Goal: Navigation & Orientation: Understand site structure

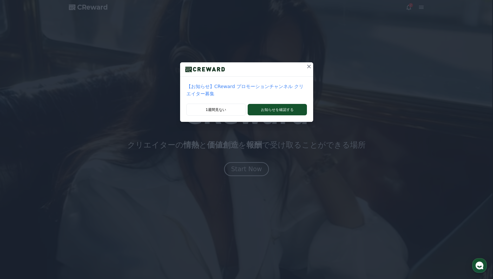
click at [306, 65] on icon at bounding box center [309, 66] width 6 height 6
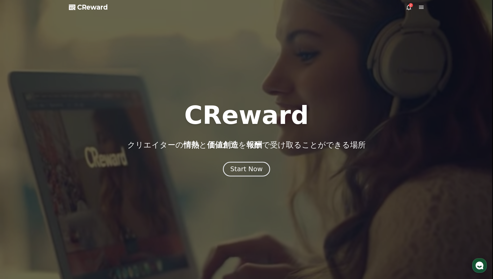
click at [253, 171] on div "Start Now" at bounding box center [246, 169] width 32 height 9
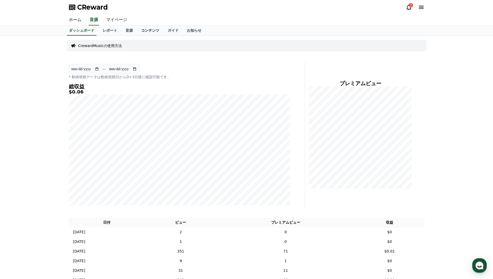
click at [137, 32] on link "コンテンツ" at bounding box center [150, 31] width 27 height 10
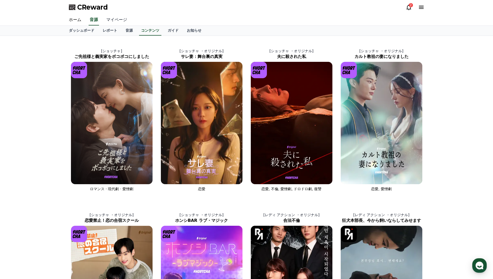
click at [105, 20] on link "マイページ" at bounding box center [116, 20] width 29 height 11
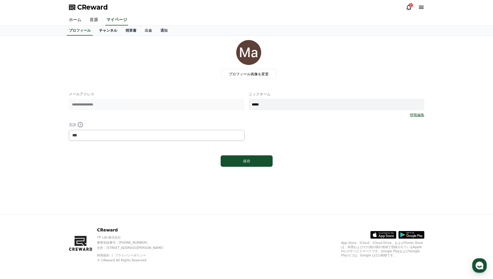
click at [104, 33] on link "チャンネル" at bounding box center [108, 31] width 27 height 10
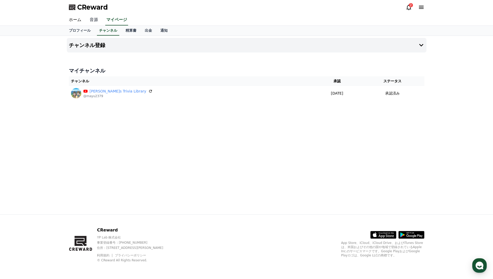
click at [89, 20] on link "音源" at bounding box center [94, 20] width 17 height 11
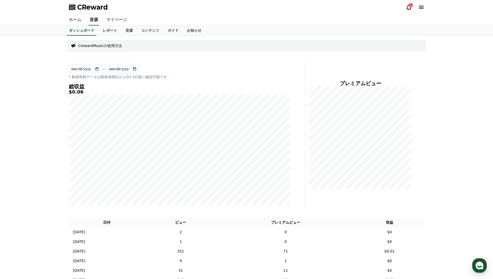
click at [89, 20] on link "音源" at bounding box center [94, 20] width 10 height 11
click at [408, 7] on icon at bounding box center [409, 7] width 6 height 6
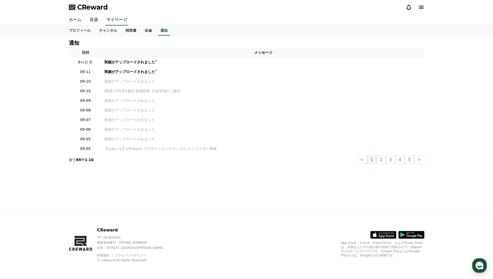
click at [141, 30] on link "出金" at bounding box center [149, 31] width 16 height 10
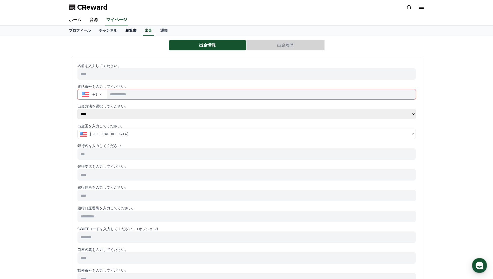
click at [121, 31] on link "精算書" at bounding box center [130, 31] width 19 height 10
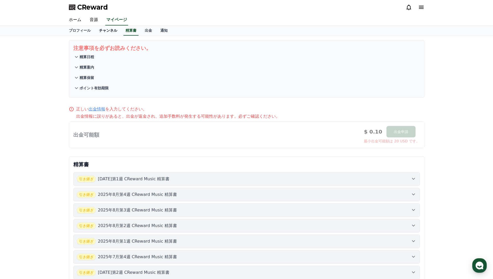
click at [103, 31] on link "チャンネル" at bounding box center [108, 31] width 27 height 10
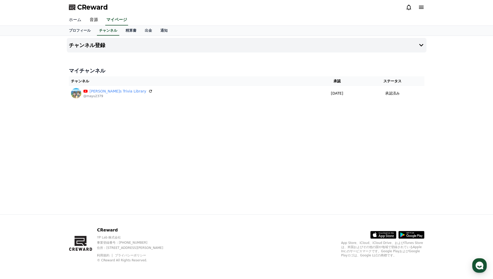
click at [75, 20] on link "ホーム" at bounding box center [75, 20] width 21 height 11
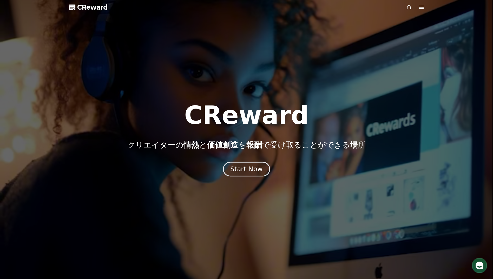
click at [249, 170] on div "Start Now" at bounding box center [246, 169] width 32 height 9
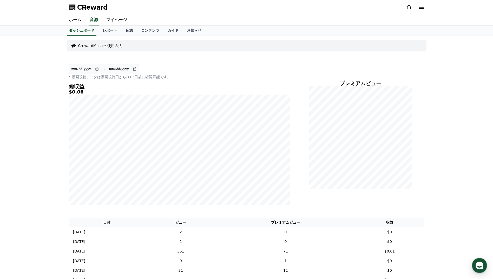
click at [422, 10] on icon at bounding box center [421, 7] width 6 height 6
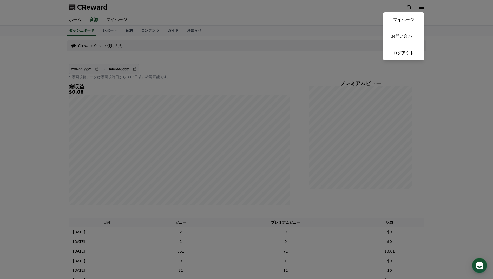
click at [116, 28] on button "close" at bounding box center [246, 139] width 493 height 279
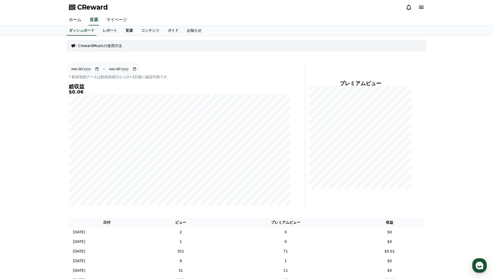
click at [121, 30] on link "音源" at bounding box center [129, 31] width 16 height 10
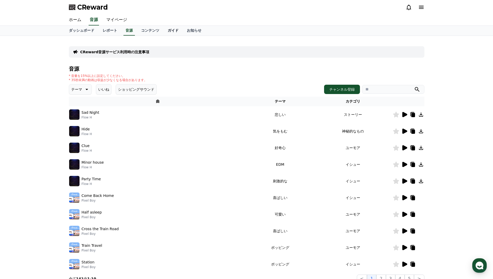
click at [164, 29] on link "ガイド" at bounding box center [173, 31] width 19 height 10
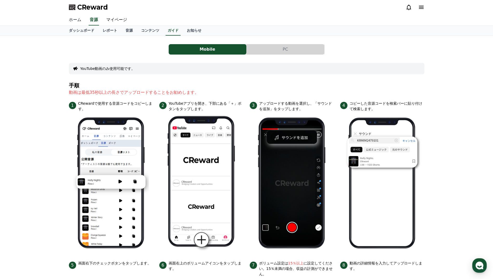
click at [74, 17] on link "ホーム" at bounding box center [75, 20] width 21 height 11
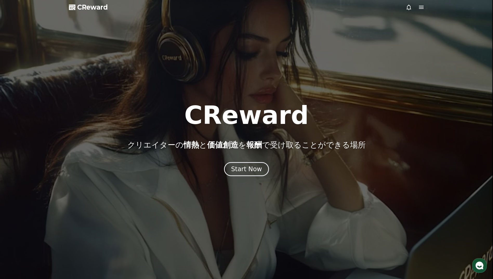
click at [82, 7] on span "CReward" at bounding box center [92, 7] width 31 height 8
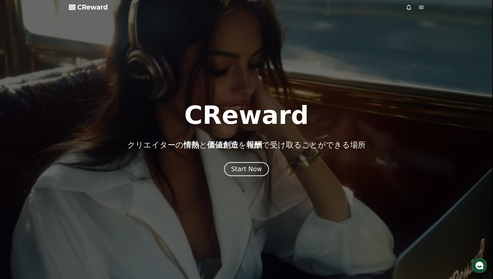
click at [245, 177] on div at bounding box center [246, 139] width 493 height 279
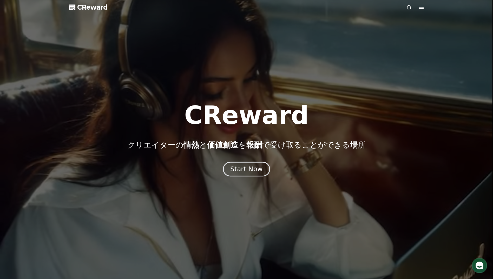
click at [242, 170] on div "Start Now" at bounding box center [246, 169] width 32 height 9
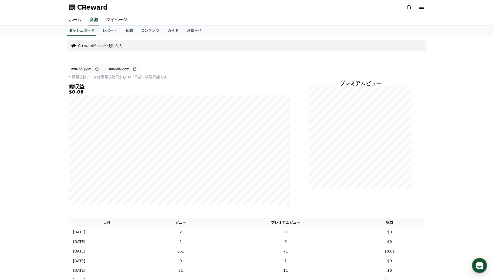
click at [487, 17] on div "ホーム 音源 マイページ" at bounding box center [246, 20] width 493 height 11
